Goal: Transaction & Acquisition: Purchase product/service

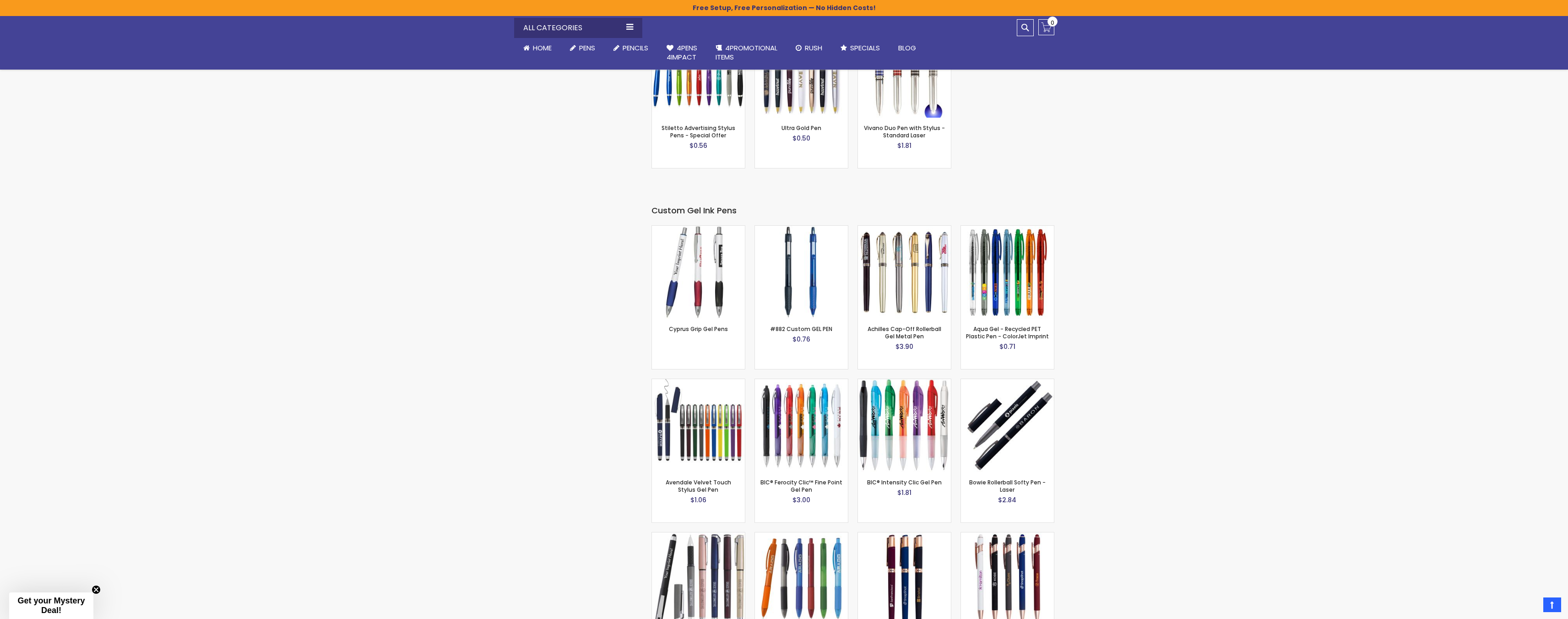
scroll to position [1369, 0]
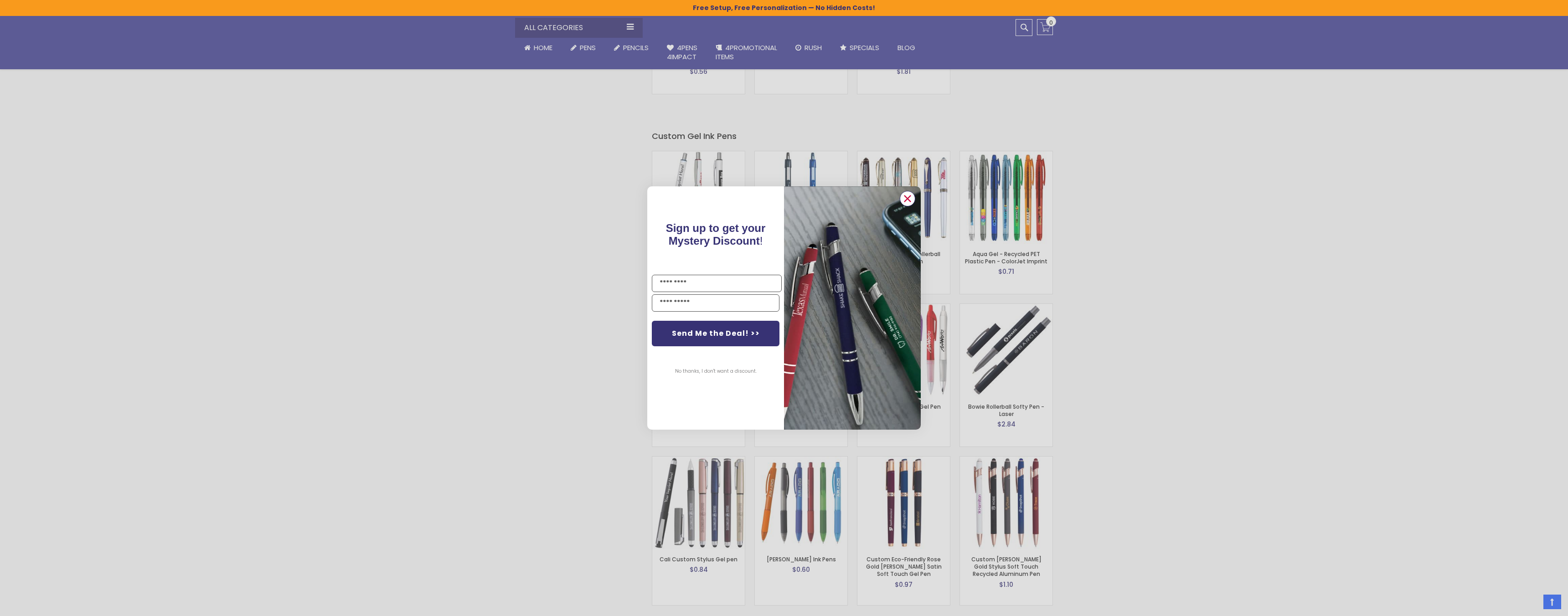
click at [901, 197] on circle "Close dialog" at bounding box center [908, 198] width 13 height 13
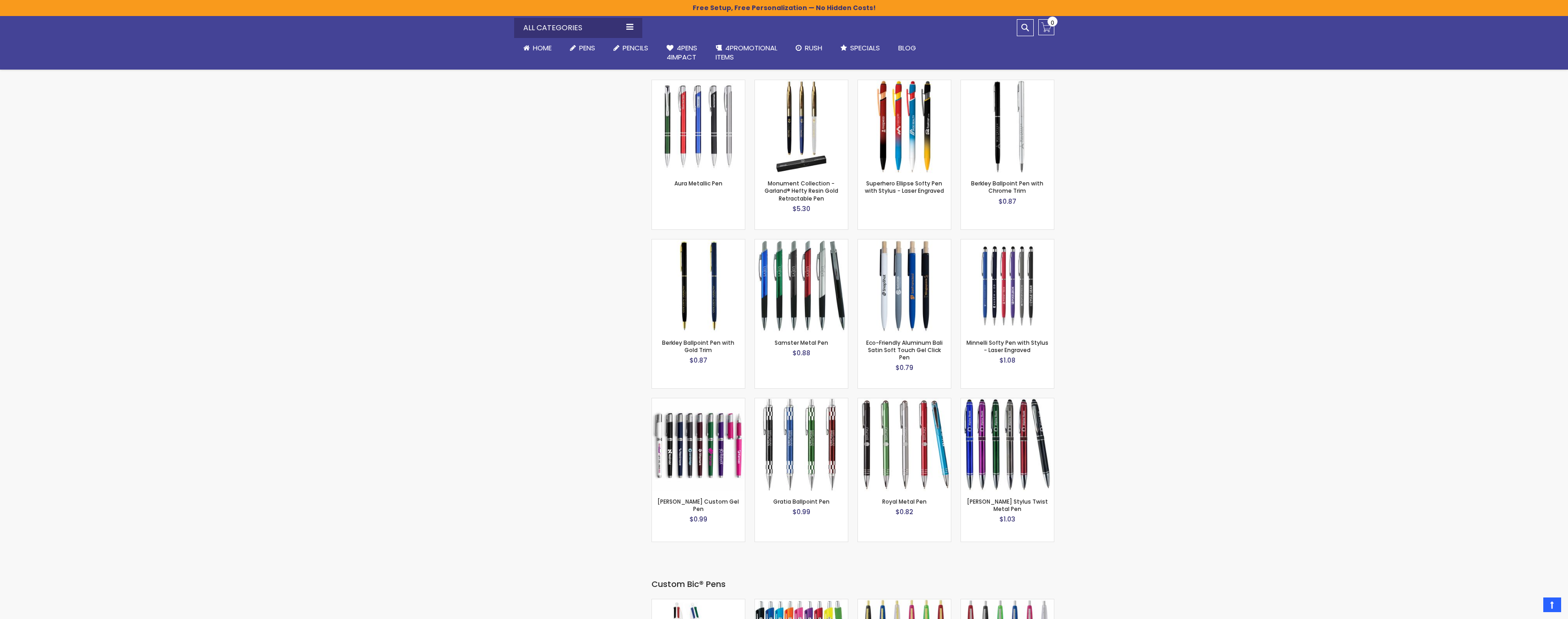
scroll to position [2471, 0]
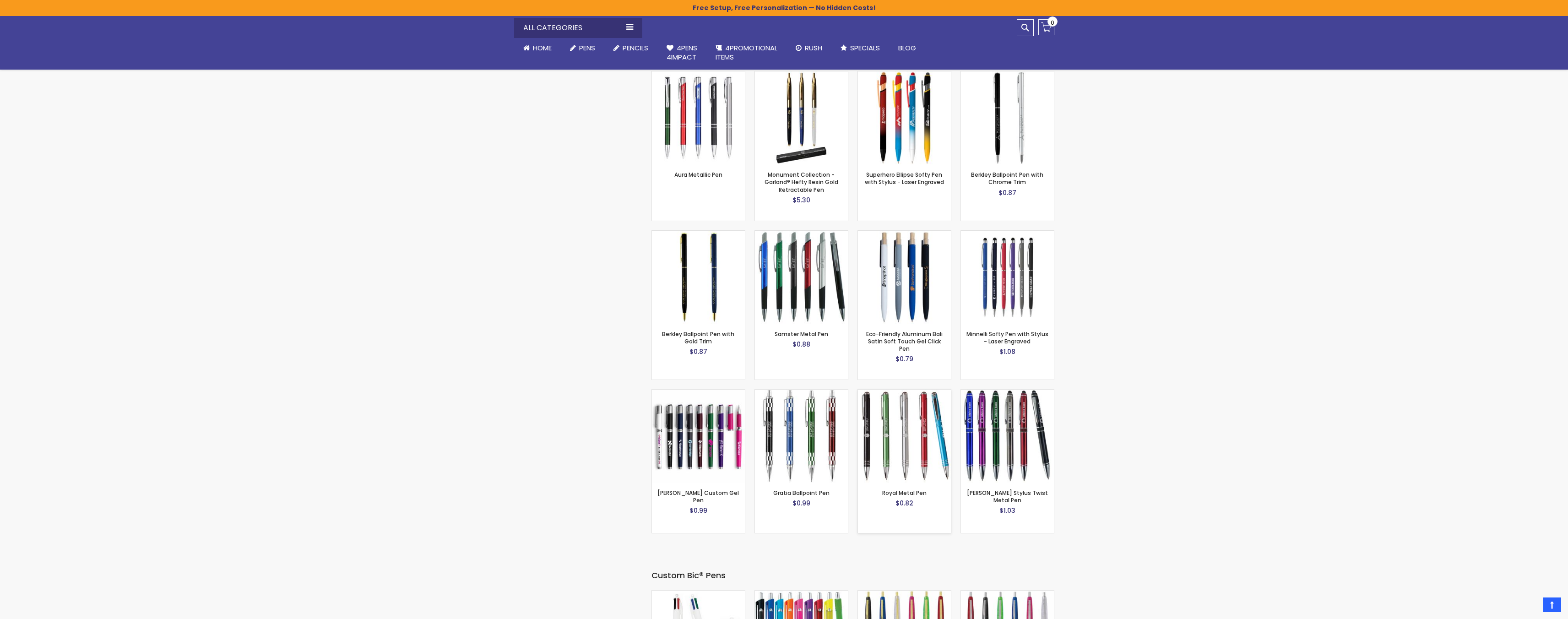
click at [905, 410] on img at bounding box center [904, 436] width 93 height 93
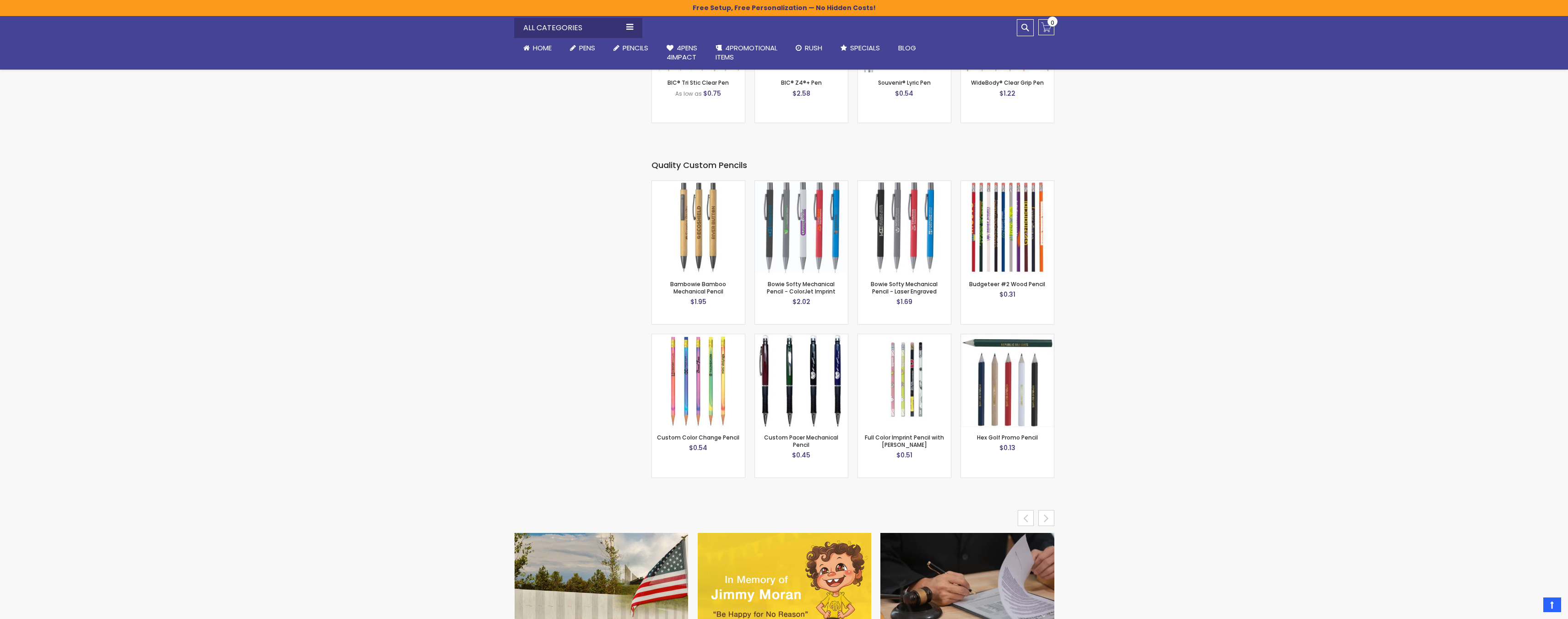
scroll to position [3543, 0]
click at [1043, 510] on div "next" at bounding box center [1046, 517] width 16 height 16
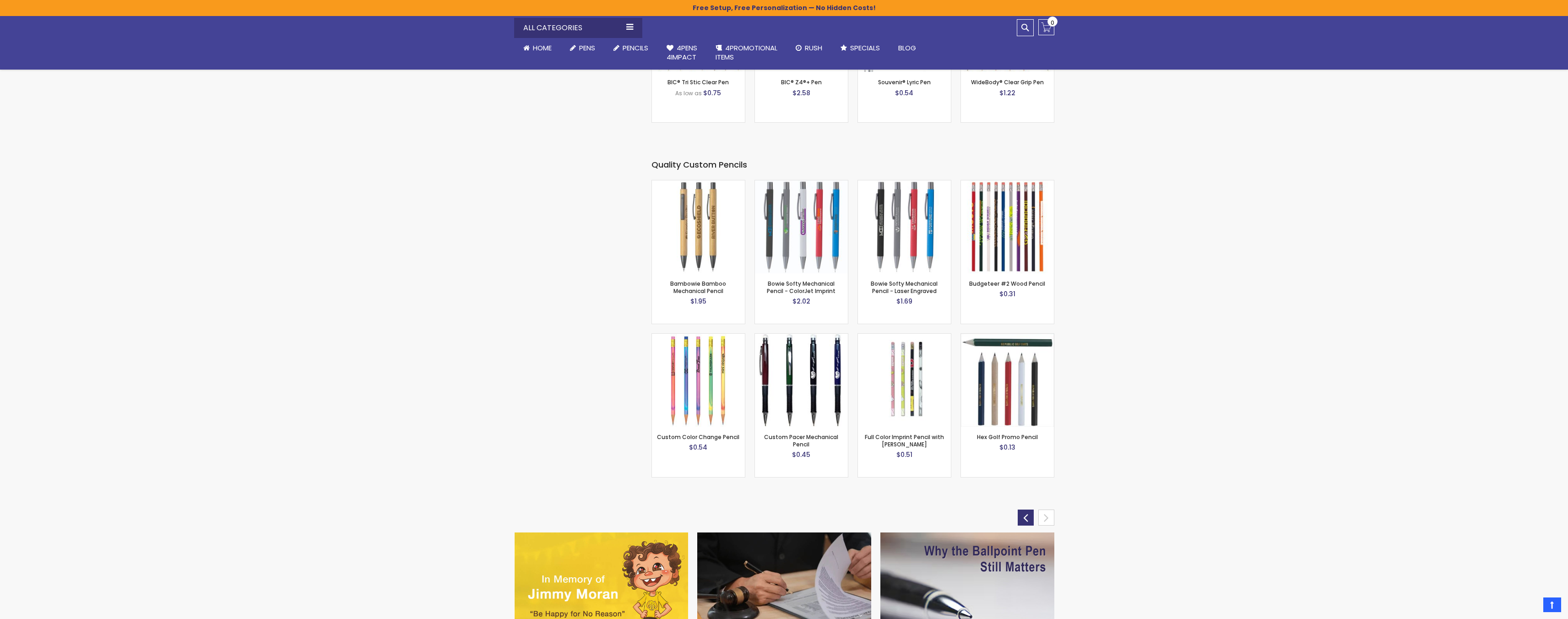
click at [1020, 510] on div "prev" at bounding box center [1026, 517] width 16 height 16
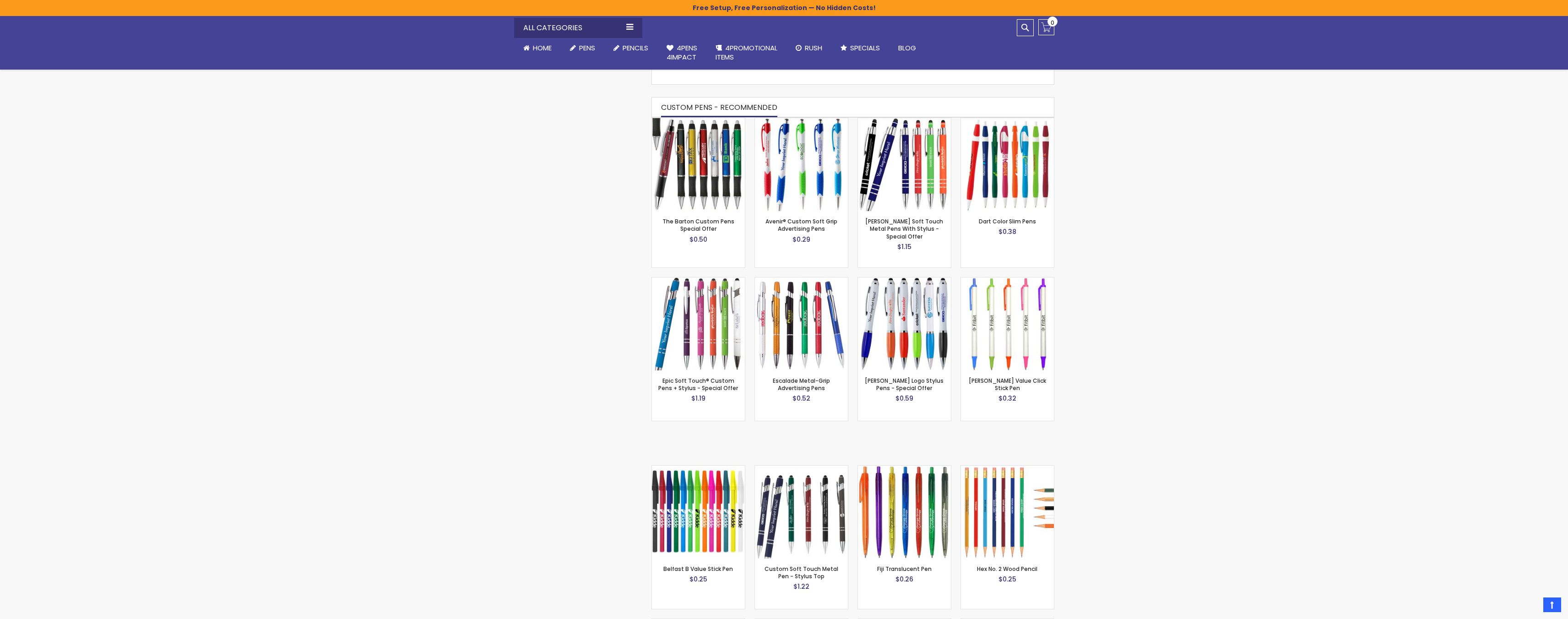
scroll to position [554, 0]
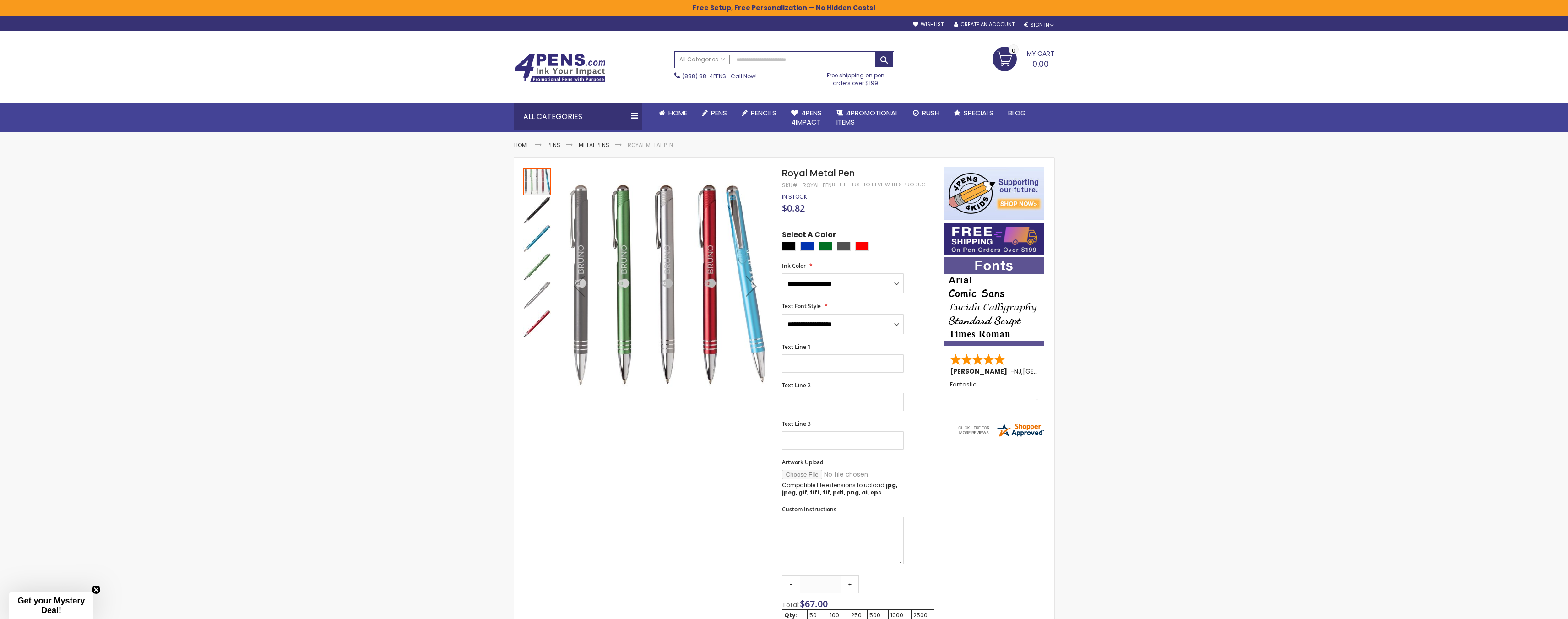
click at [530, 250] on img "Royal Metal Pen" at bounding box center [537, 239] width 28 height 28
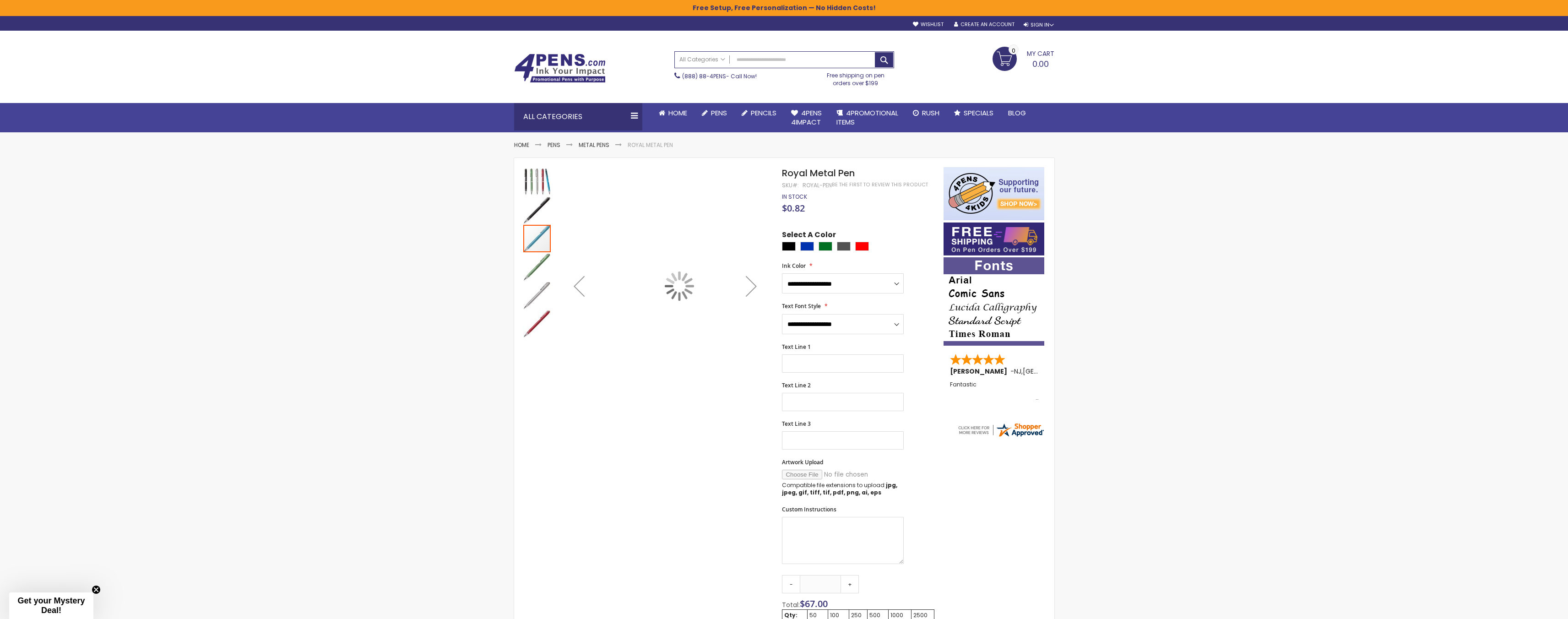
click at [526, 210] on img "Royal Metal Pen" at bounding box center [537, 210] width 28 height 28
click at [553, 260] on div at bounding box center [642, 286] width 238 height 238
click at [526, 260] on img "Royal Metal Pen" at bounding box center [537, 267] width 28 height 28
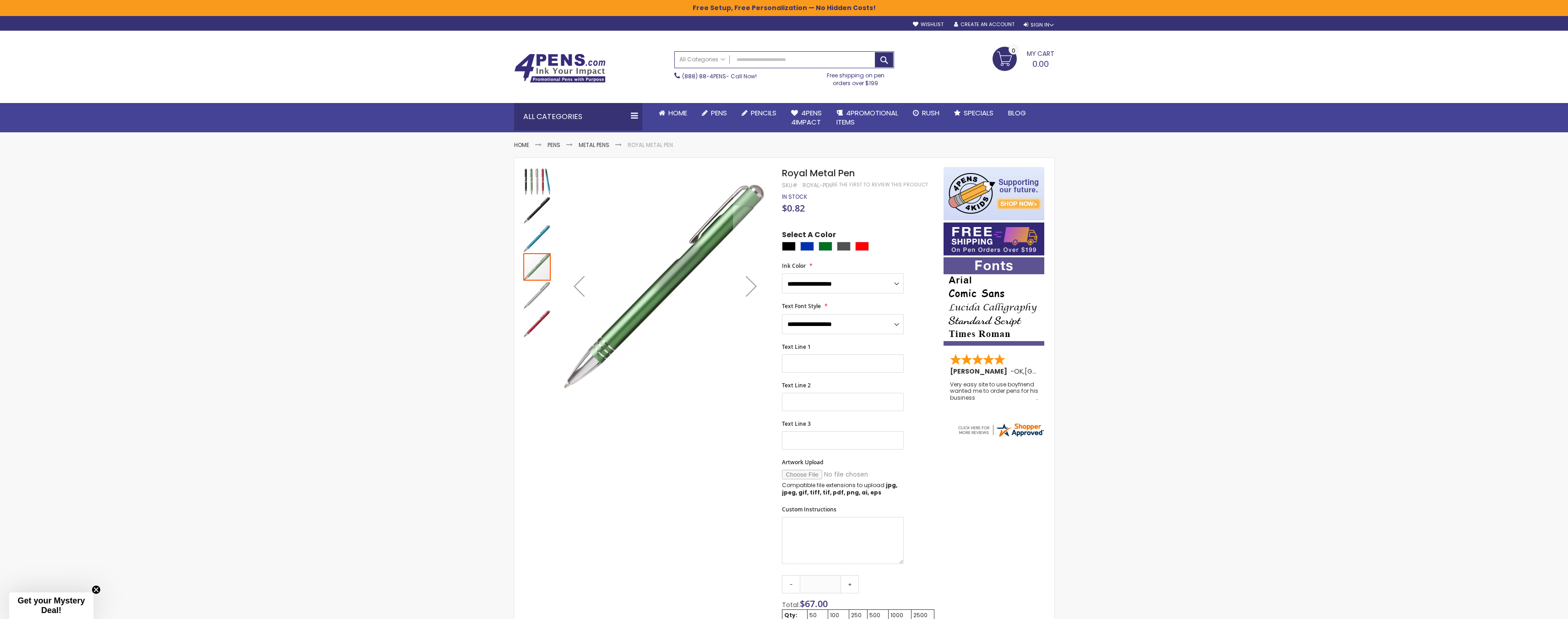
click at [545, 302] on img "Royal Metal Pen" at bounding box center [537, 295] width 28 height 28
click at [548, 329] on img "Royal Metal Pen" at bounding box center [537, 324] width 28 height 28
click at [534, 172] on img "Royal Metal Pen" at bounding box center [537, 182] width 28 height 28
